Goal: Information Seeking & Learning: Check status

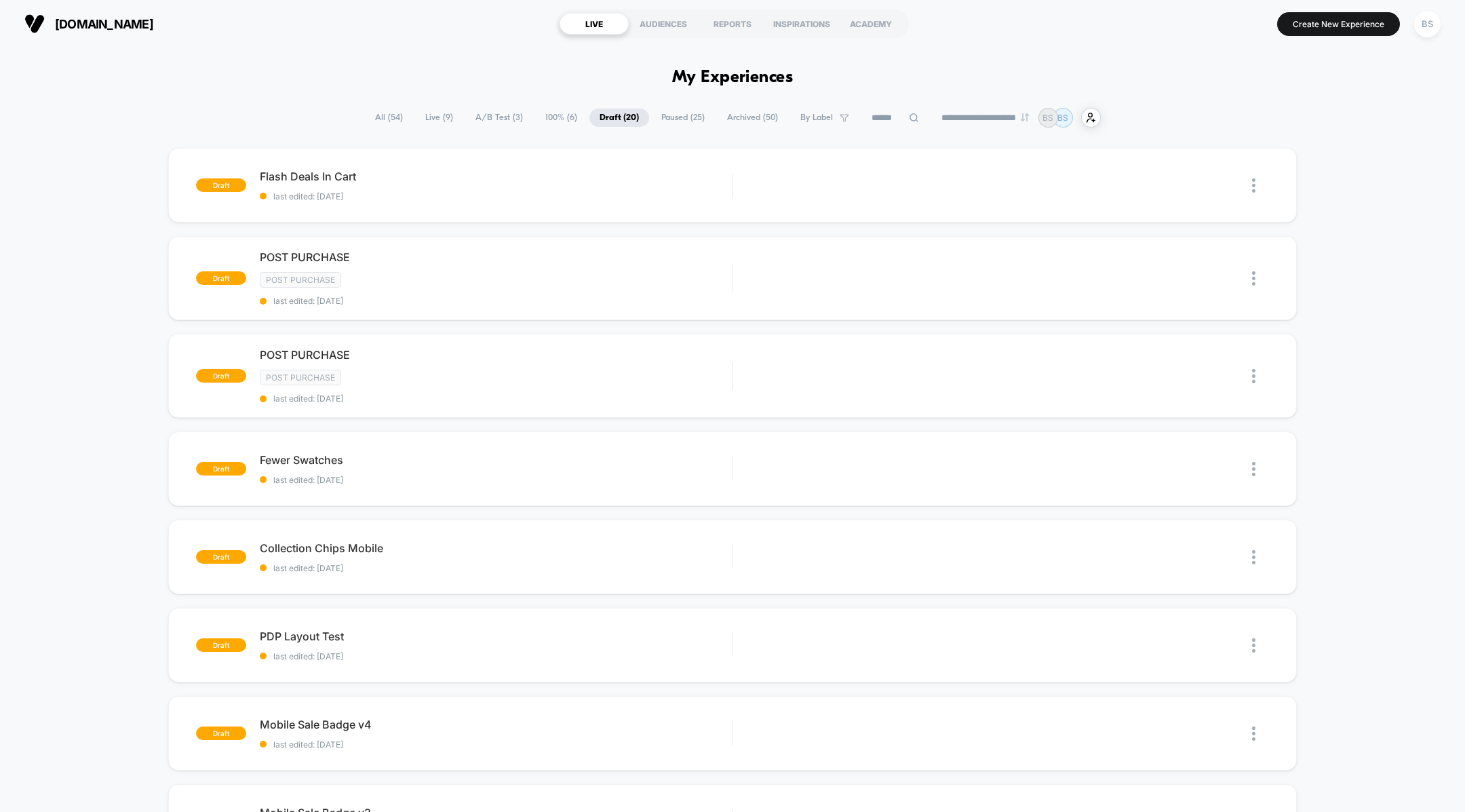
click at [438, 113] on span "Live ( 9 )" at bounding box center [438, 118] width 48 height 18
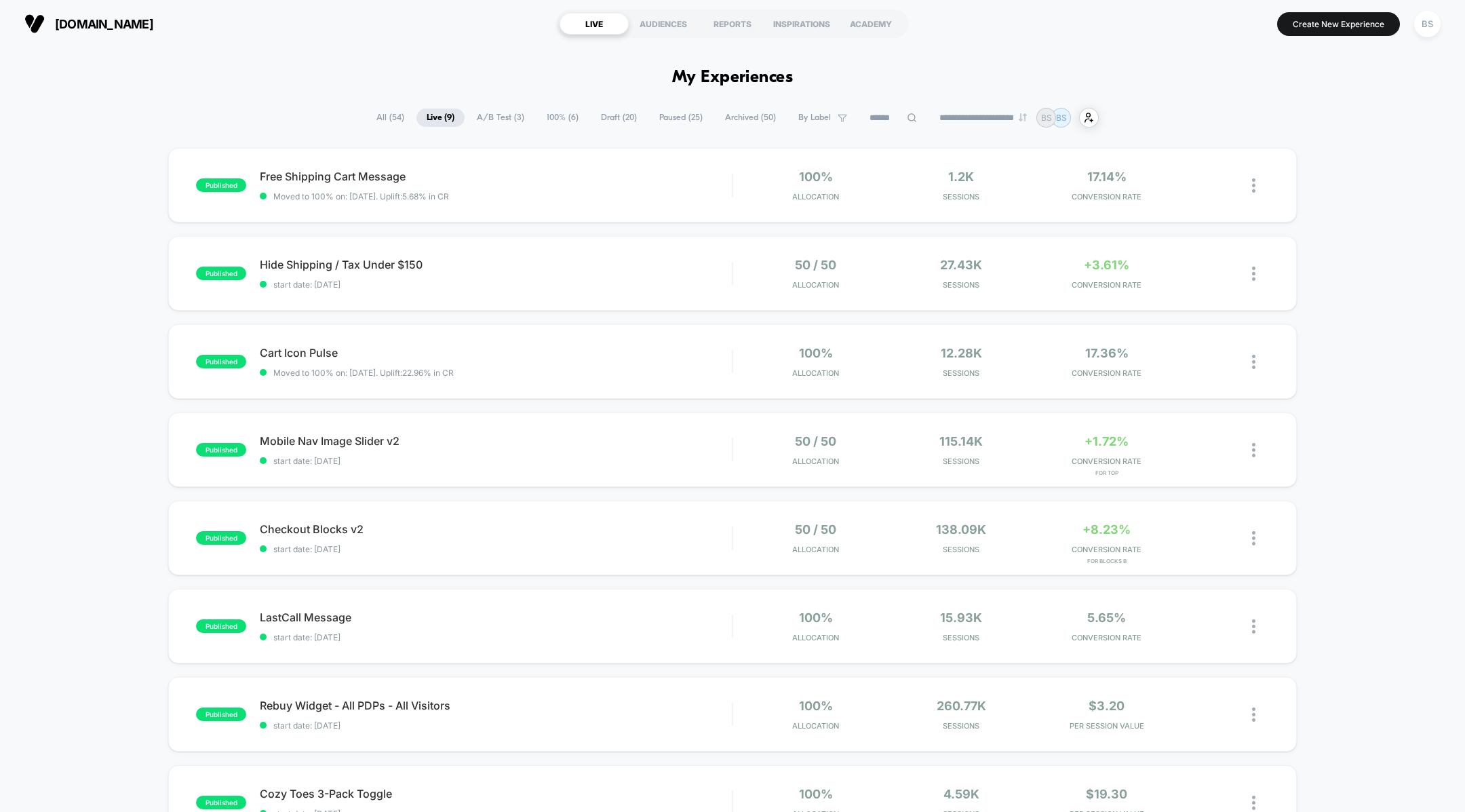
click at [500, 113] on span "A/B Test ( 3 )" at bounding box center [500, 118] width 68 height 18
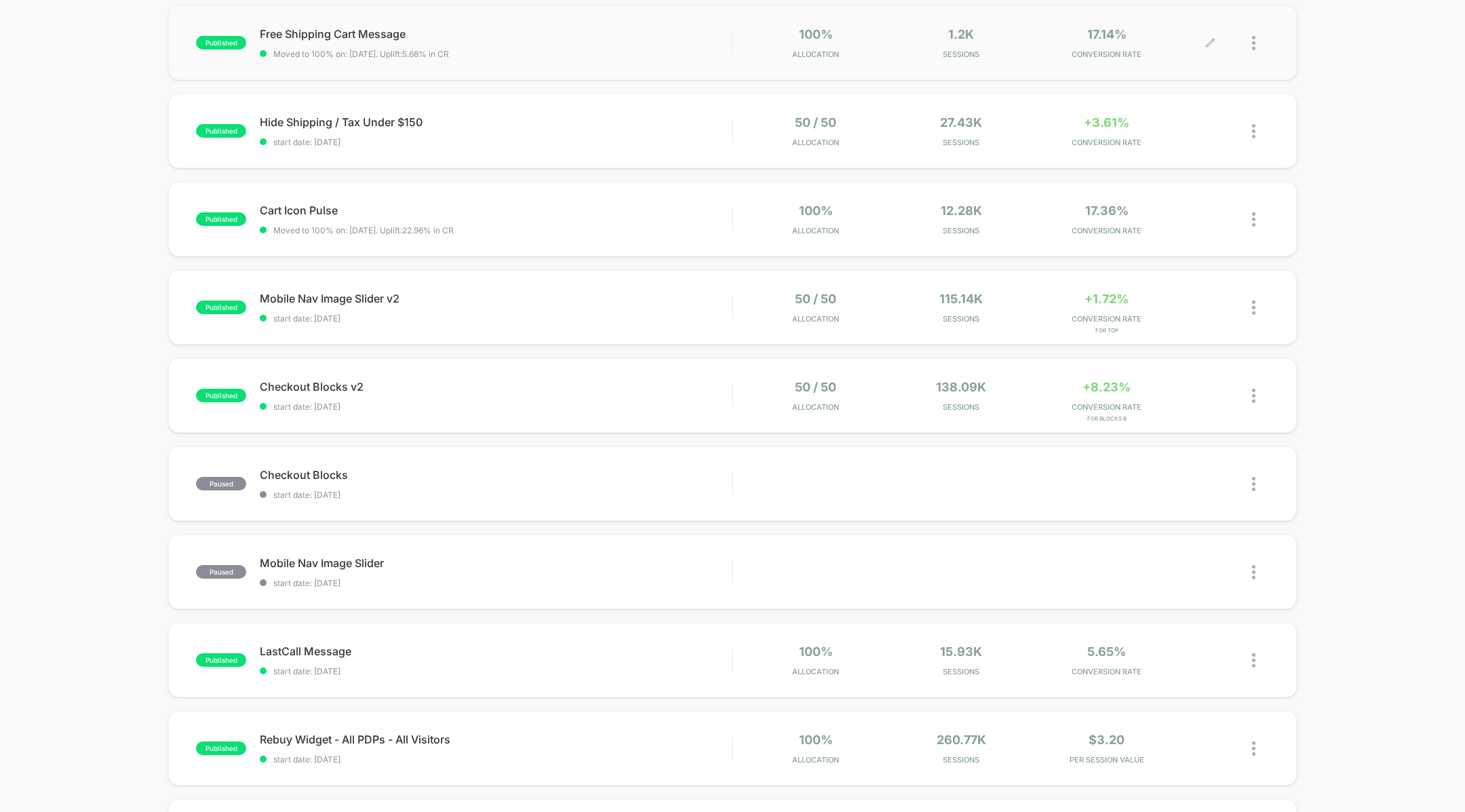
scroll to position [161, 0]
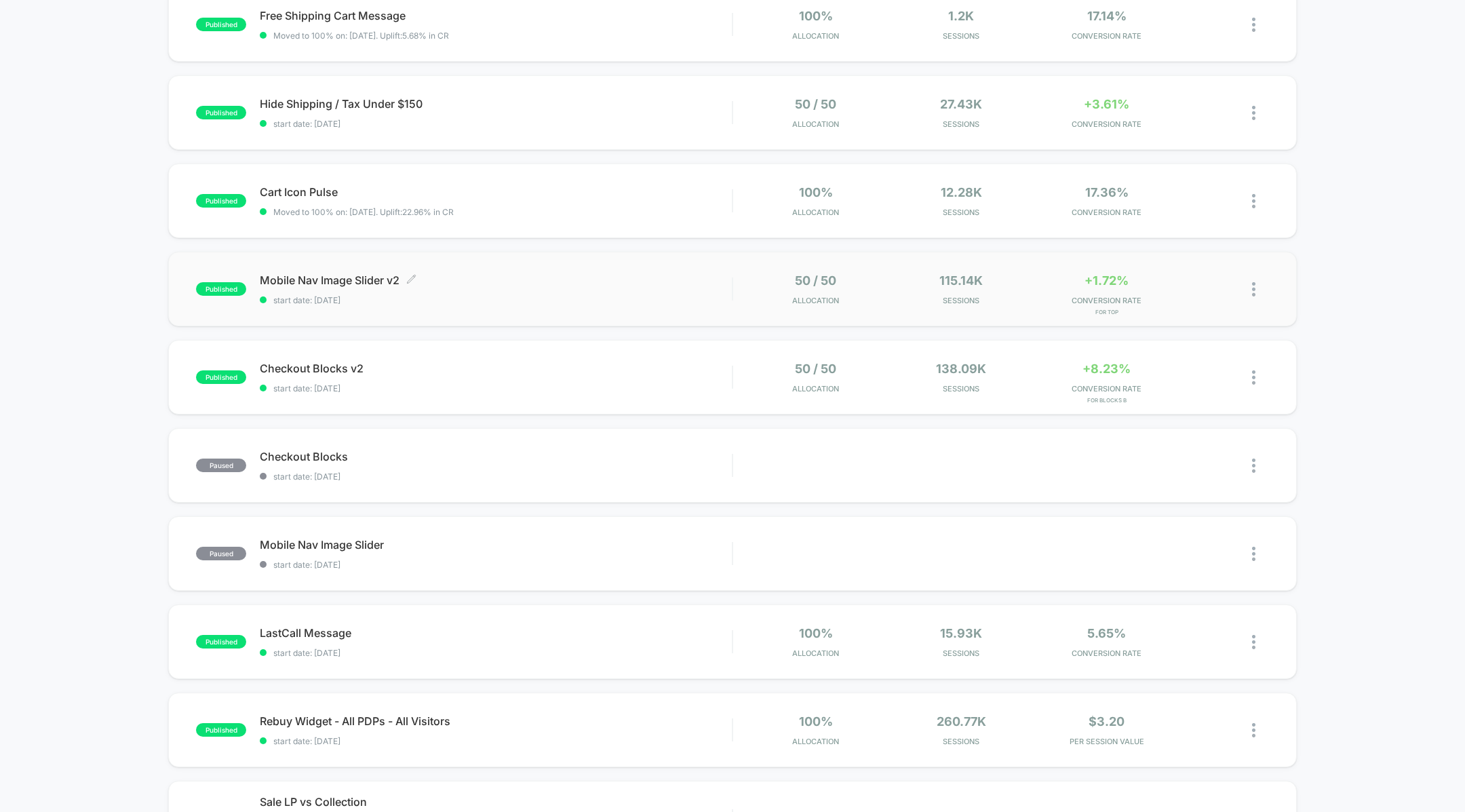
click at [647, 298] on span "start date: [DATE]" at bounding box center [496, 300] width 472 height 10
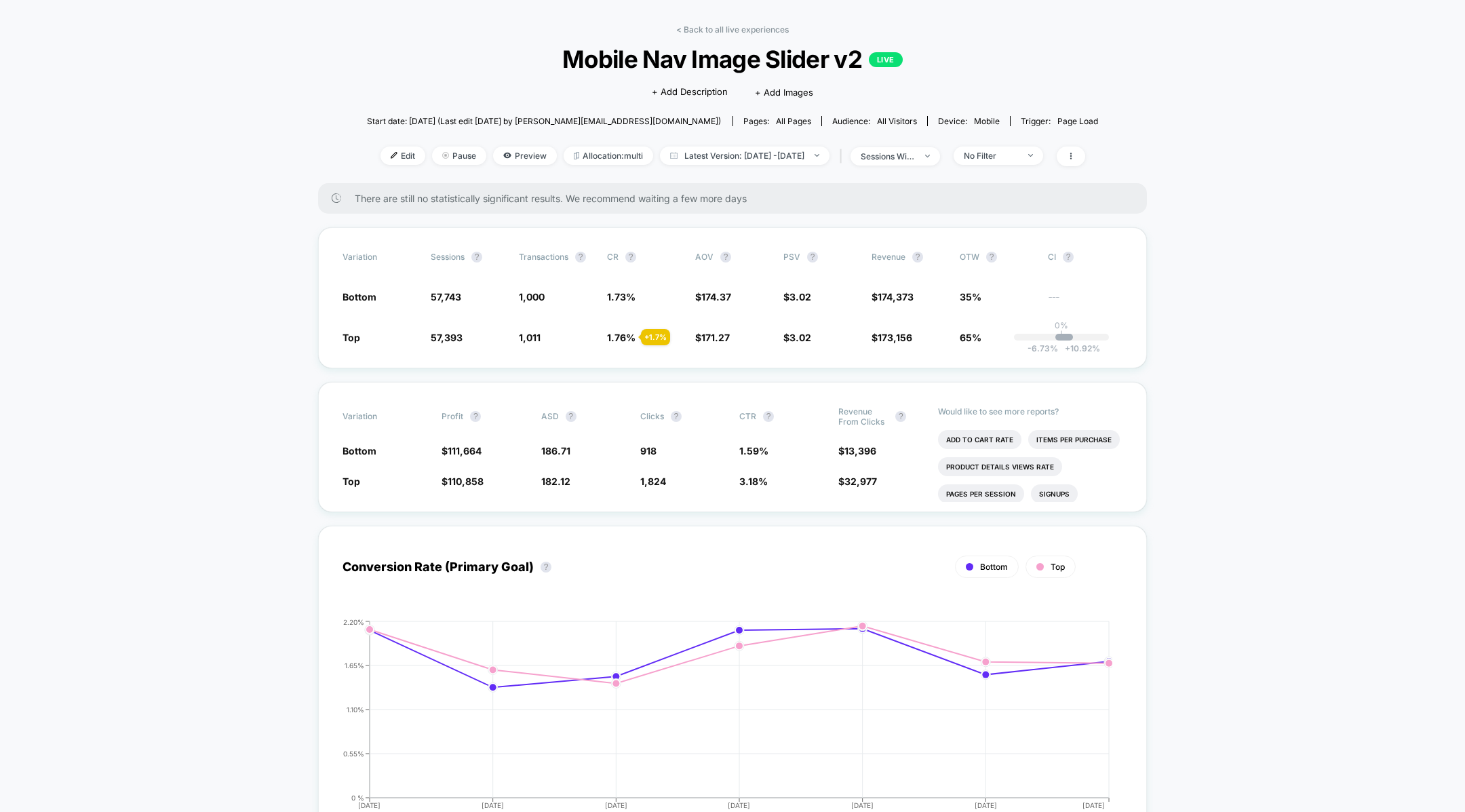
scroll to position [55, 0]
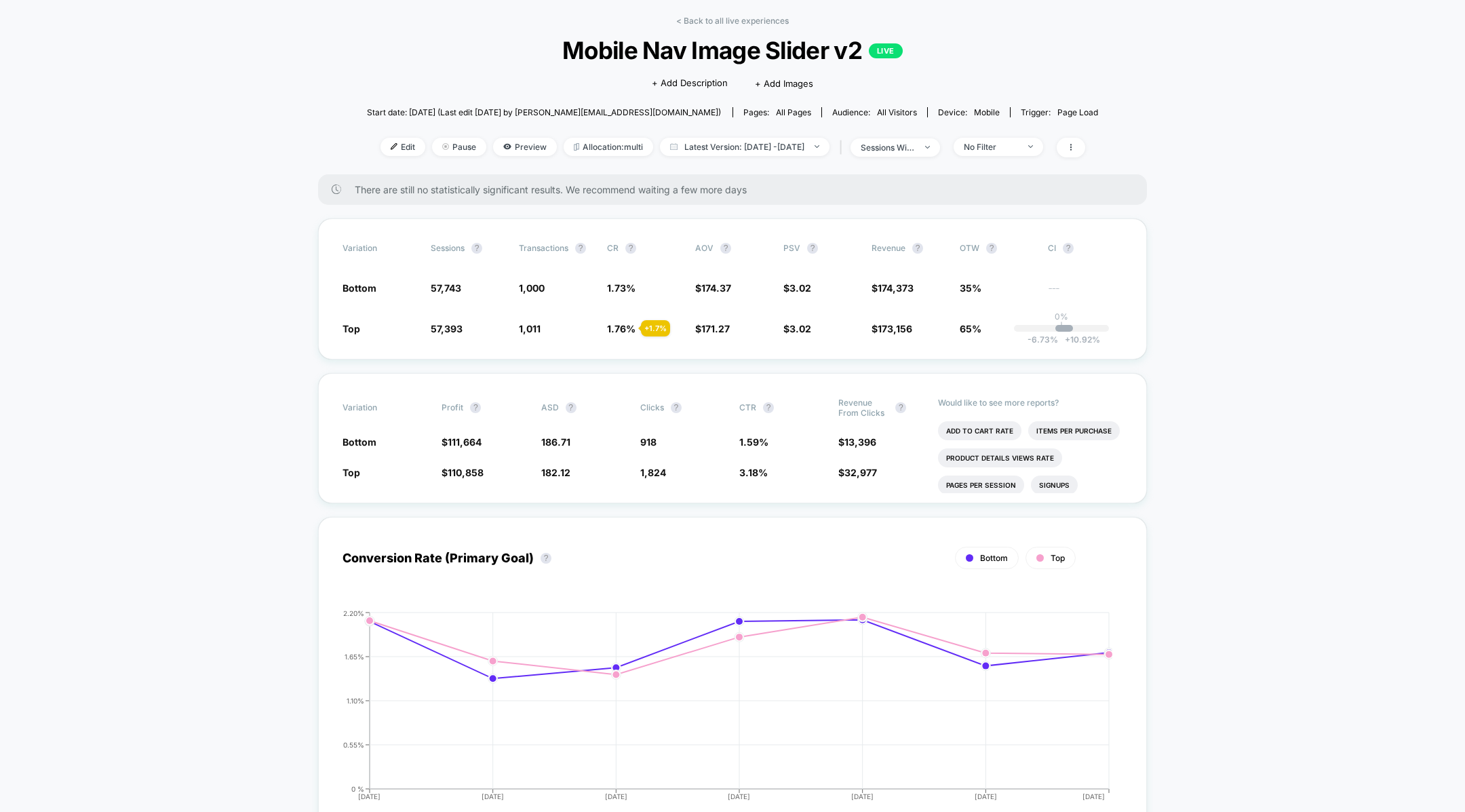
click at [703, 28] on div "< Back to all live experiences Mobile Nav Image Slider v2 LIVE Click to edit ex…" at bounding box center [733, 95] width 732 height 159
click at [703, 25] on link "< Back to all live experiences" at bounding box center [733, 20] width 113 height 10
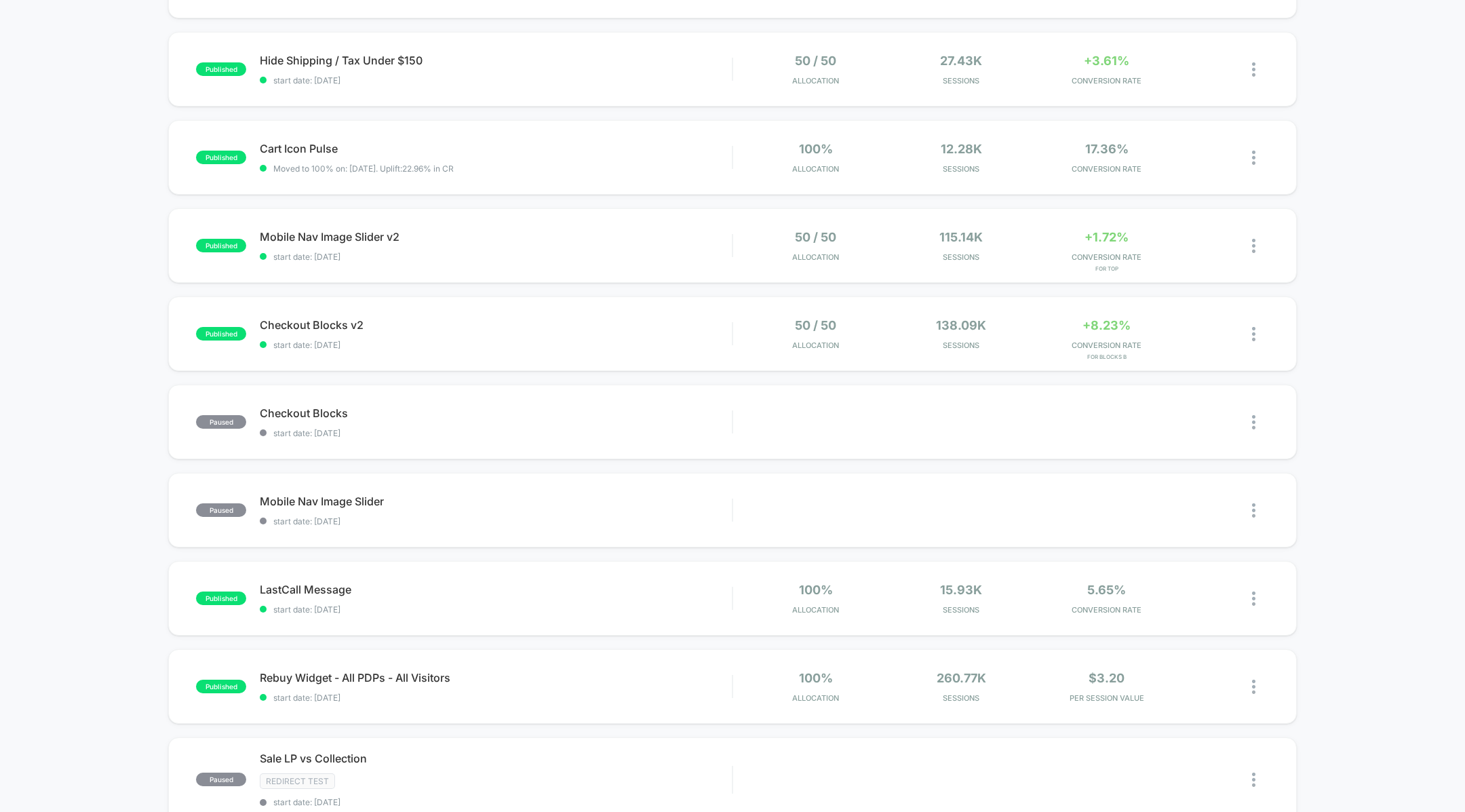
scroll to position [173, 0]
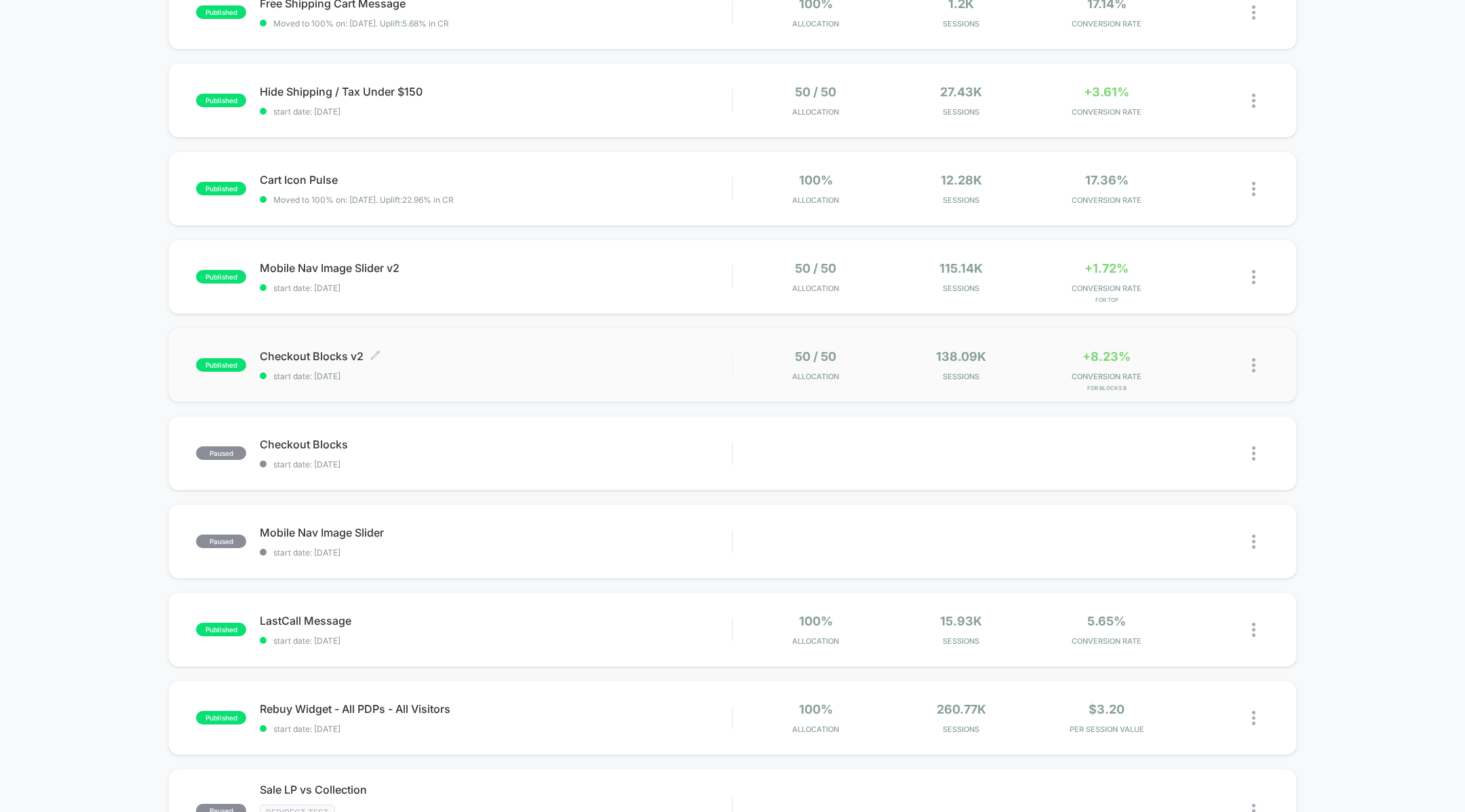
click at [468, 380] on span "start date: [DATE]" at bounding box center [496, 376] width 472 height 10
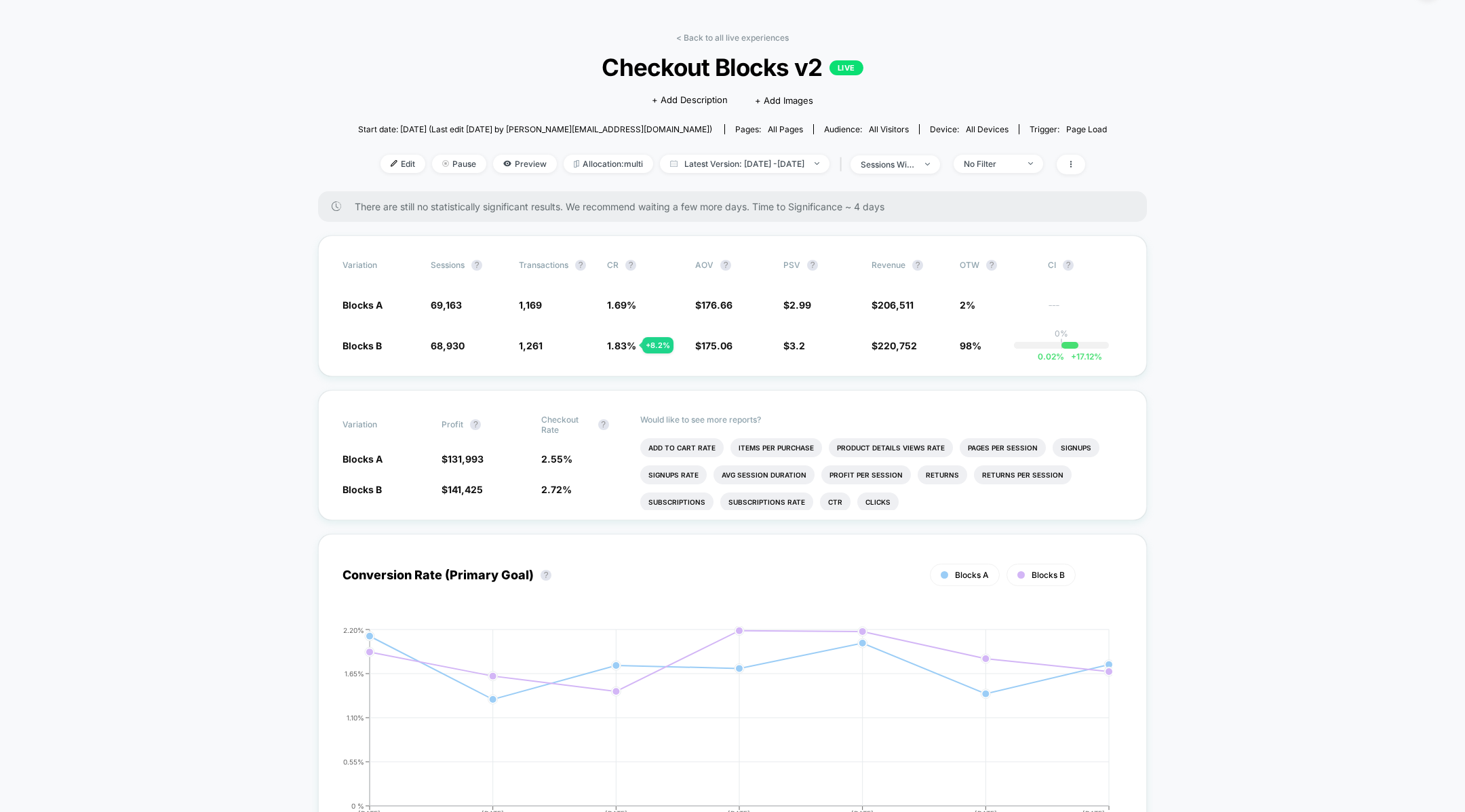
scroll to position [42, 0]
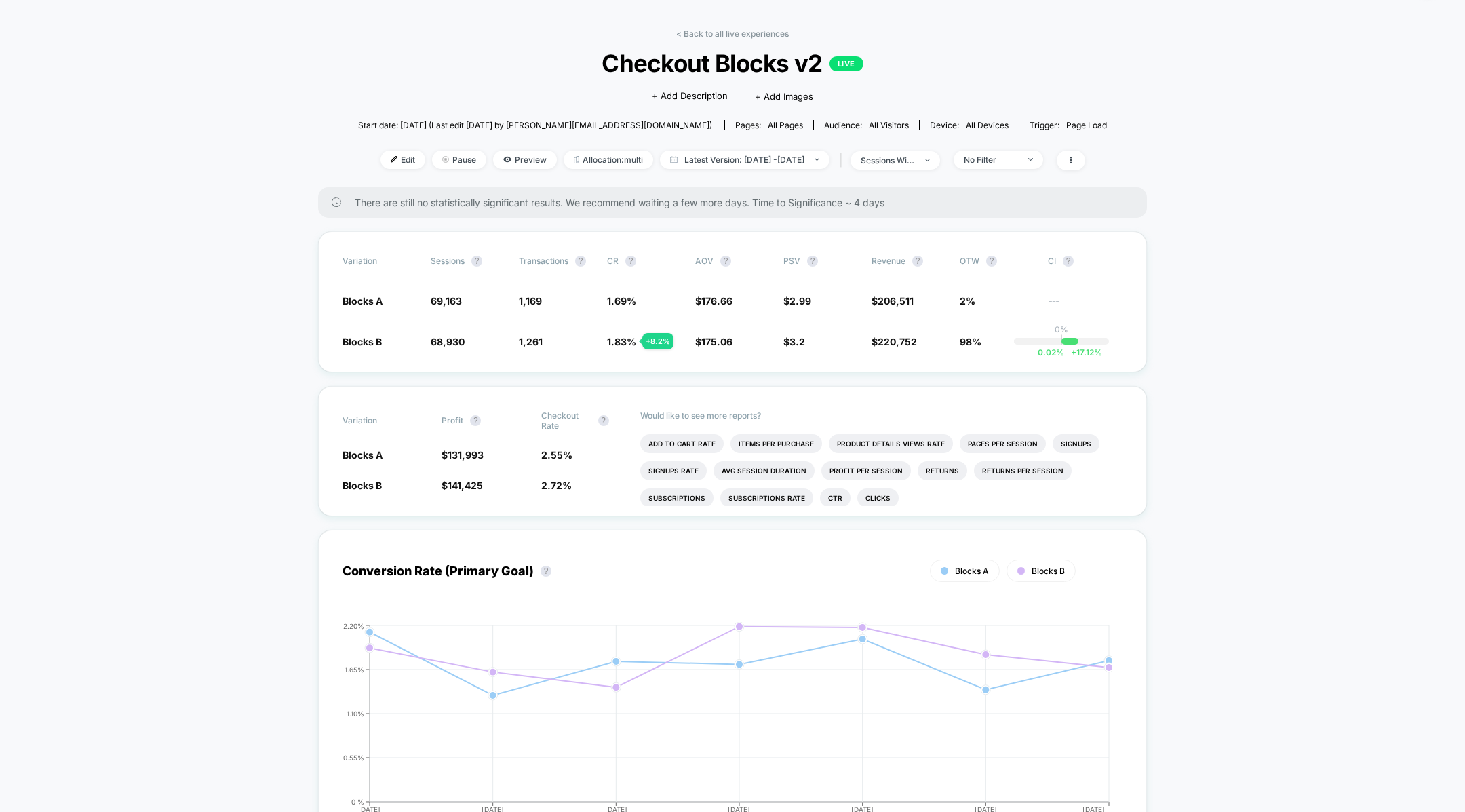
click at [674, 37] on div "< Back to all live experiences Checkout Blocks v2 LIVE Click to edit experience…" at bounding box center [733, 108] width 749 height 159
click at [686, 33] on link "< Back to all live experiences" at bounding box center [733, 33] width 113 height 10
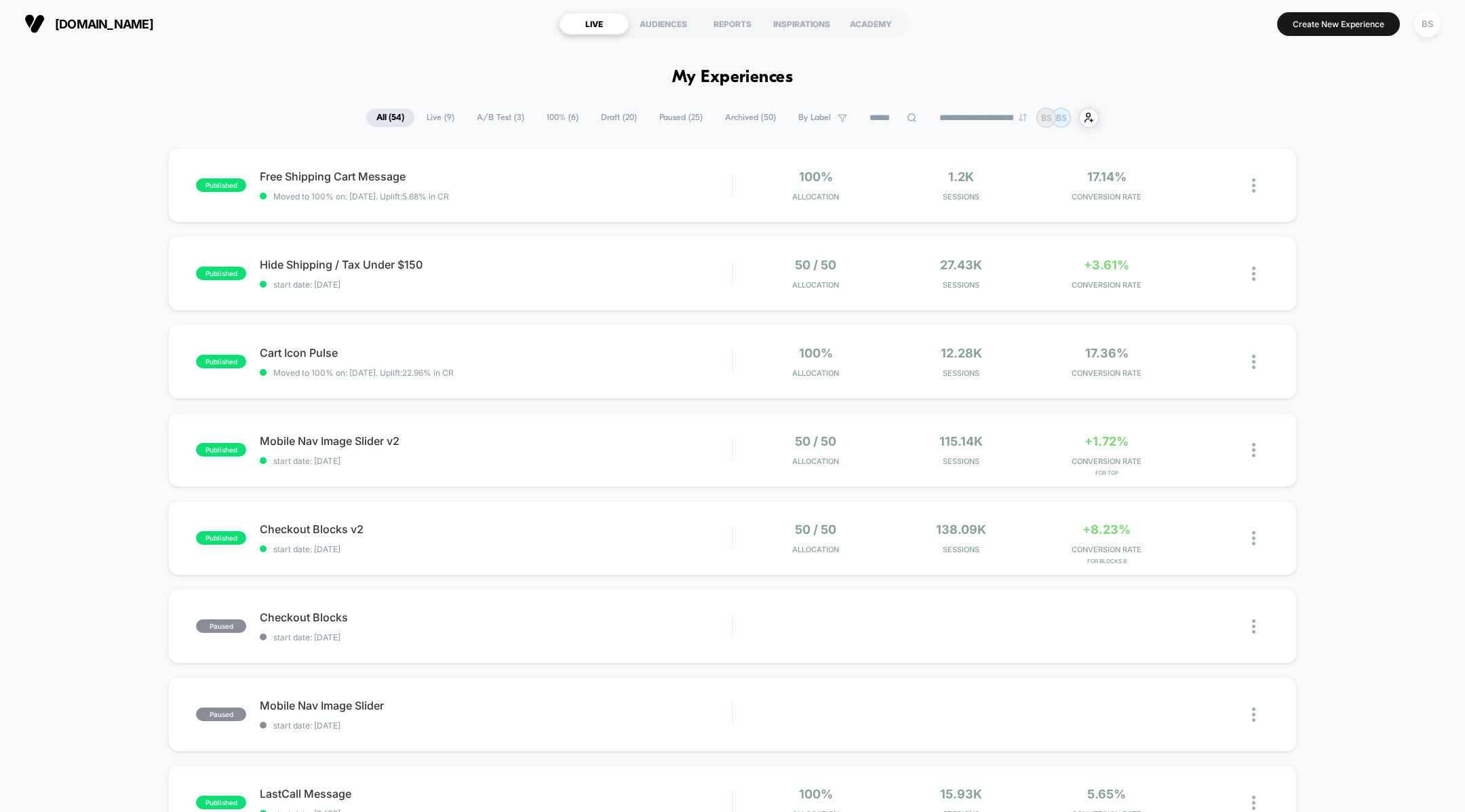
click at [621, 113] on span "Draft ( 20 )" at bounding box center [619, 118] width 56 height 18
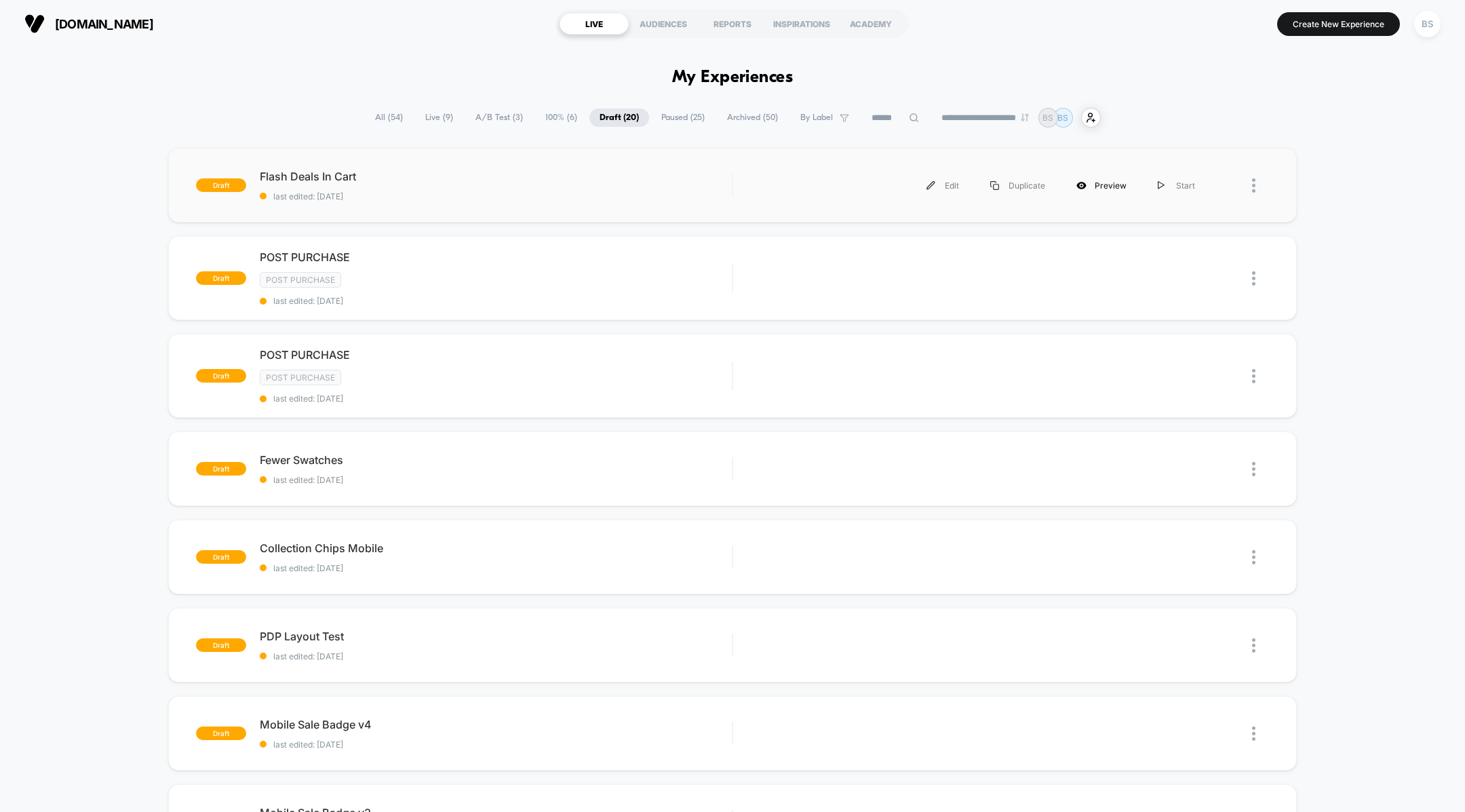
click at [1101, 193] on div "Preview" at bounding box center [1101, 186] width 81 height 31
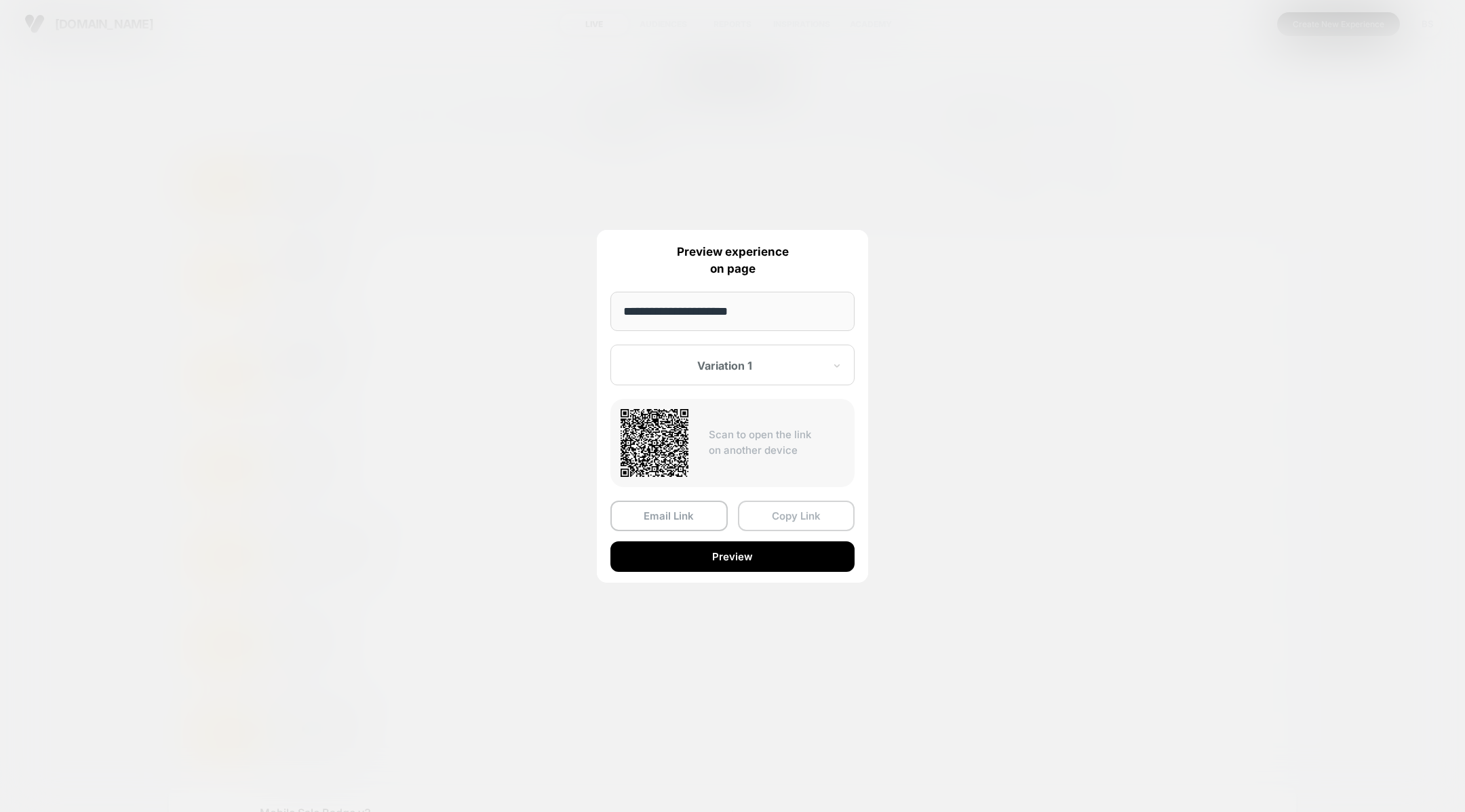
click at [793, 515] on button "Copy Link" at bounding box center [796, 516] width 118 height 31
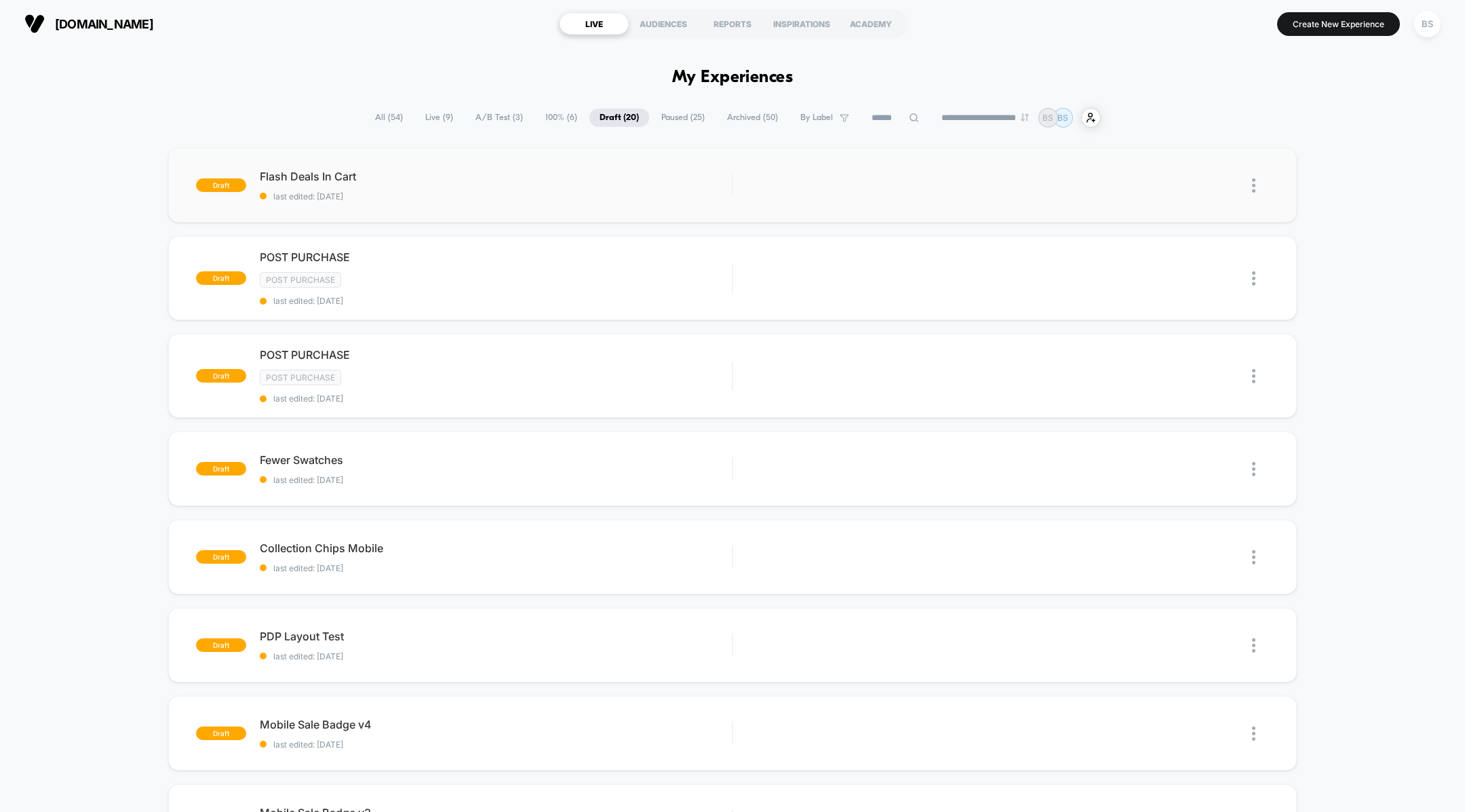
click at [627, 125] on div "**********" at bounding box center [732, 118] width 736 height 19
click at [621, 119] on span "Draft ( 20 )" at bounding box center [619, 118] width 60 height 18
click at [507, 122] on span "A/B Test ( 3 )" at bounding box center [499, 118] width 68 height 18
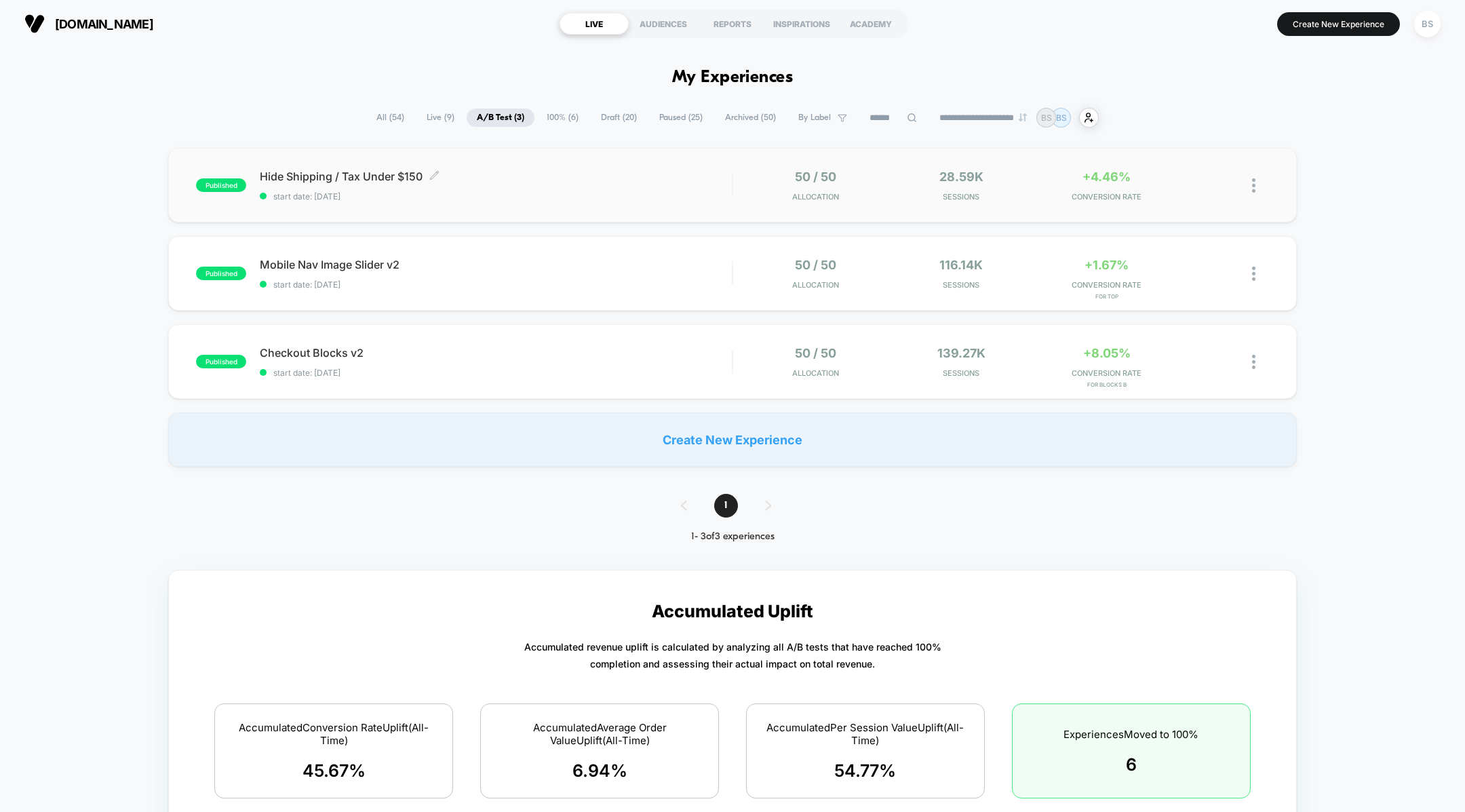
click at [534, 173] on span "Hide Shipping / Tax Under $150 Click to edit experience details" at bounding box center [496, 176] width 472 height 13
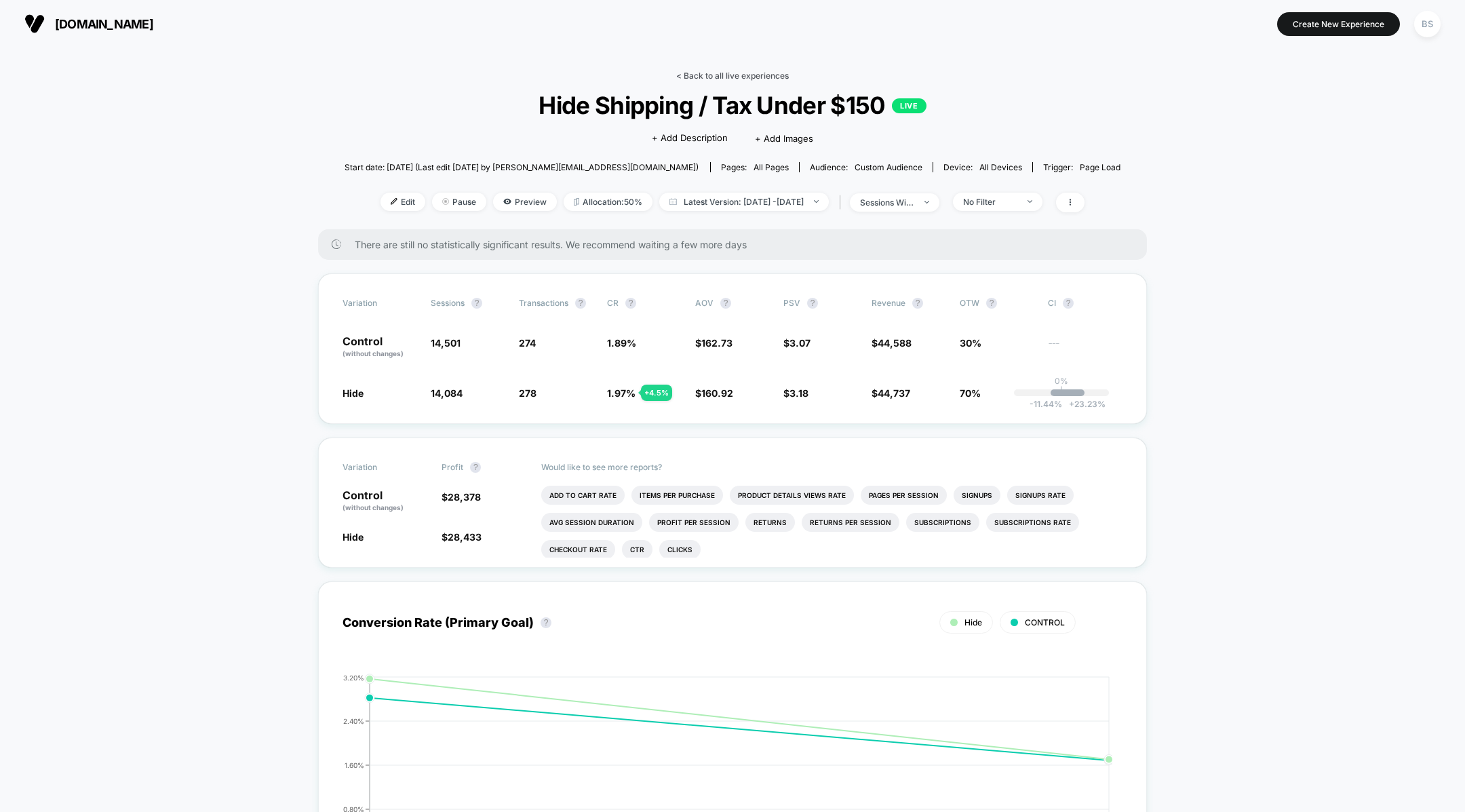
click at [732, 71] on link "< Back to all live experiences" at bounding box center [733, 75] width 113 height 10
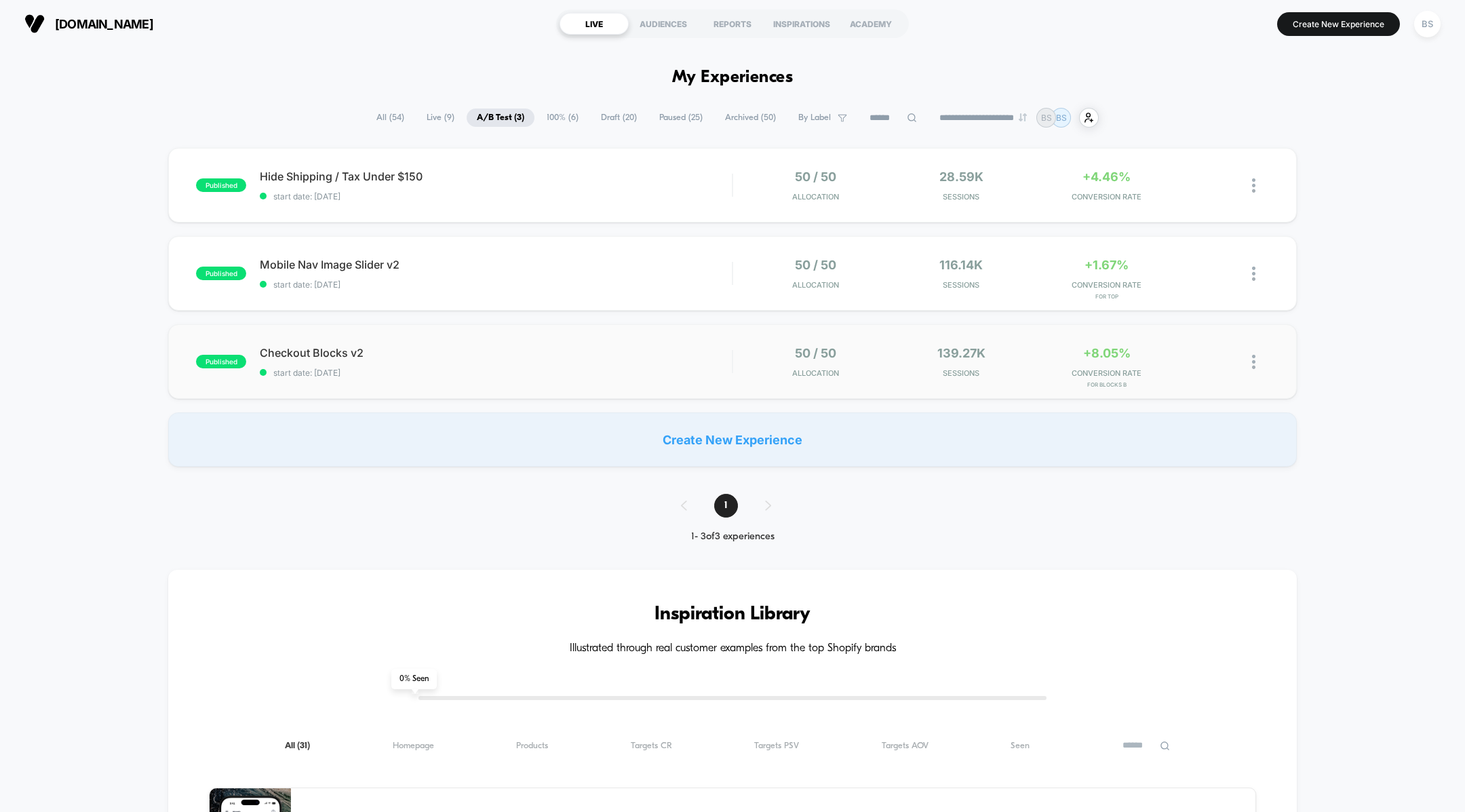
click at [608, 390] on div "published Checkout Blocks v2 start date: 10/4/2025 50 / 50 Allocation 139.27k S…" at bounding box center [732, 361] width 1128 height 74
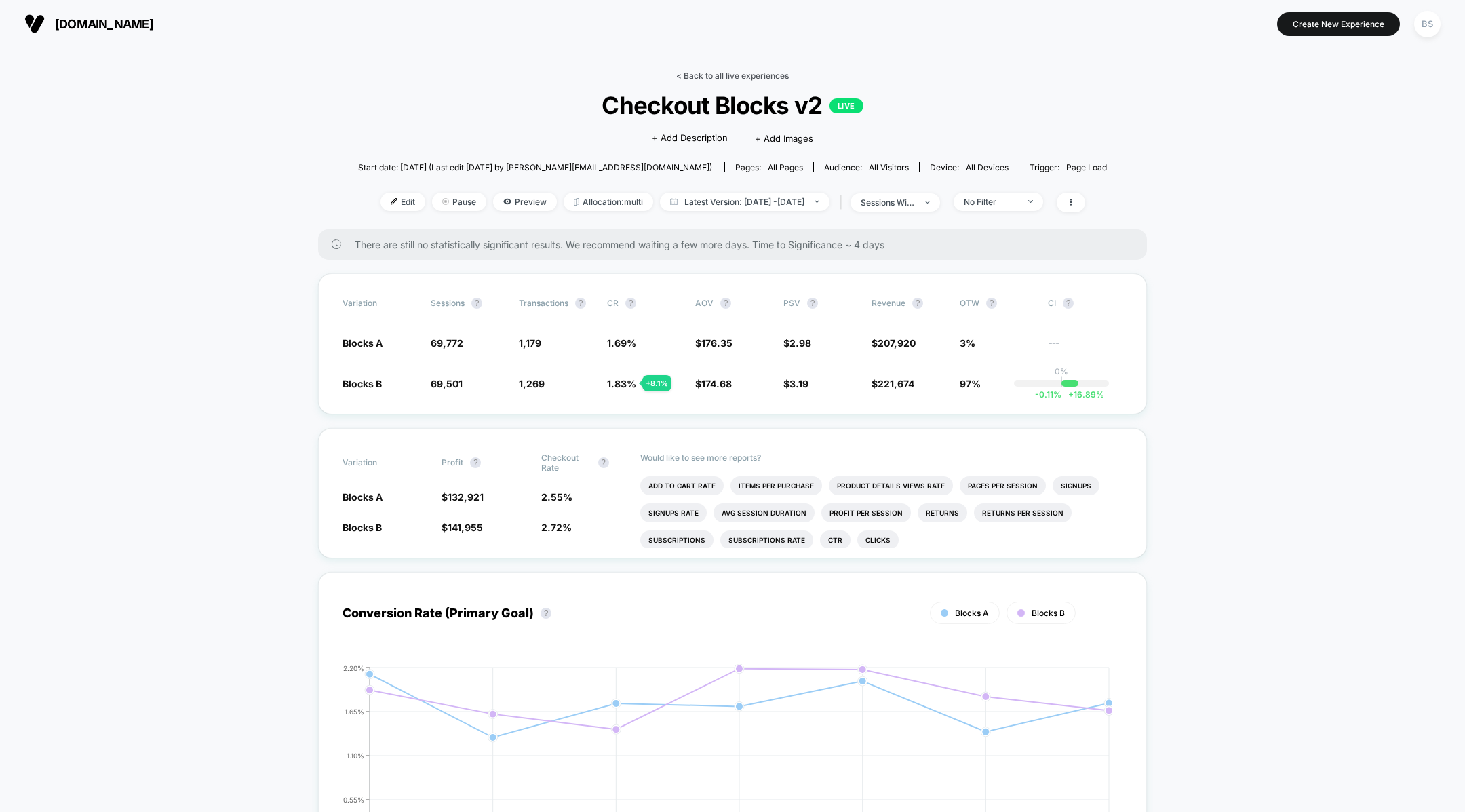
click at [729, 72] on link "< Back to all live experiences" at bounding box center [733, 75] width 113 height 10
